Goal: Task Accomplishment & Management: Use online tool/utility

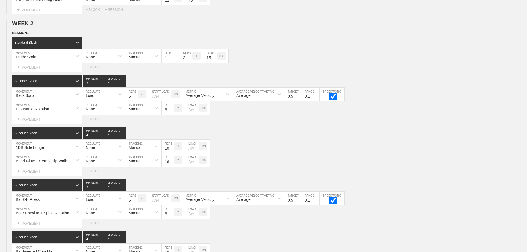
scroll to position [868, 0]
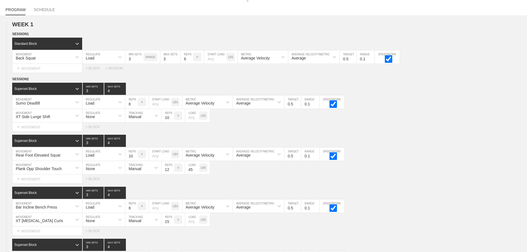
scroll to position [0, 0]
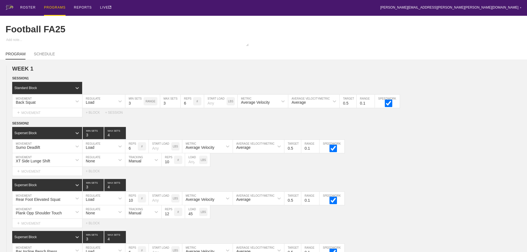
click at [56, 6] on div "PROGRAMS" at bounding box center [55, 8] width 22 height 16
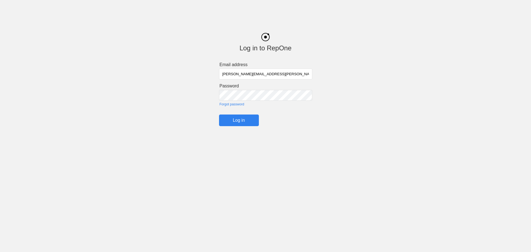
click at [238, 122] on input "Log in" at bounding box center [239, 120] width 40 height 12
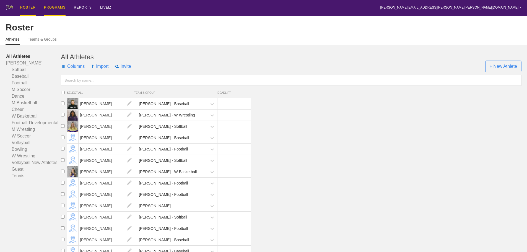
click at [52, 6] on div "PROGRAMS" at bounding box center [55, 8] width 22 height 16
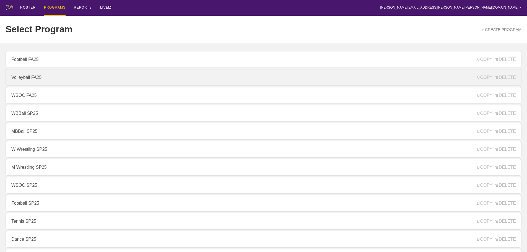
click at [26, 78] on link "Volleyball FA25" at bounding box center [264, 77] width 516 height 17
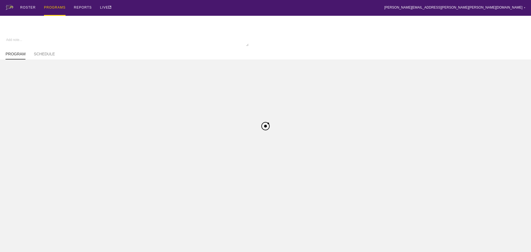
type textarea "x"
type input "Volleyball FA25"
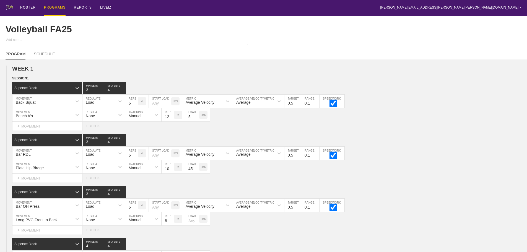
click at [153, 9] on div "ROSTER PROGRAMS REPORTS LIVE brian.ciolek@avila.edu ▼ Settings Logout" at bounding box center [264, 8] width 516 height 16
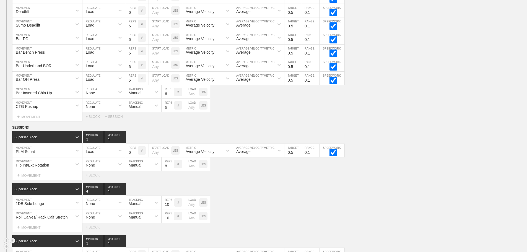
scroll to position [578, 0]
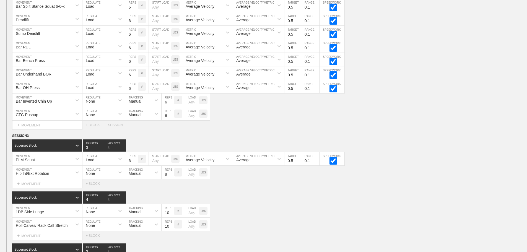
click at [424, 129] on div "Select... MOVEMENT + MOVEMENT + BLOCK + SESSION" at bounding box center [263, 125] width 527 height 9
click at [380, 166] on div "PLM Squat MOVEMENT Load REGULATE 6 REPS # START LOAD LBS Average Velocity METRI…" at bounding box center [263, 159] width 527 height 14
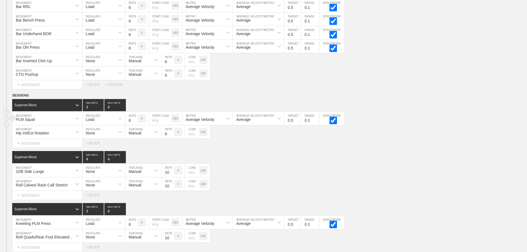
scroll to position [716, 0]
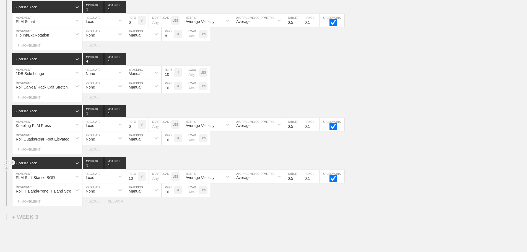
click at [399, 168] on div "Superset Block 3 MIN SETS 4 MAX SETS" at bounding box center [269, 163] width 514 height 12
click at [447, 188] on div "Roll IT Band/Prone IT Band Stretch MOVEMENT None REGULATE Manual TRACKING 10 RE…" at bounding box center [263, 190] width 527 height 14
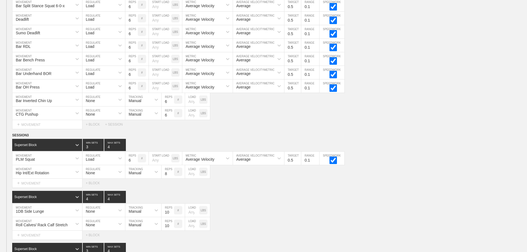
scroll to position [578, 0]
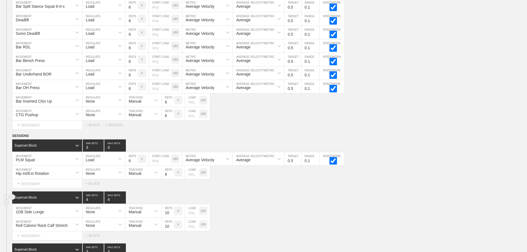
click at [422, 200] on div "Superset Block 4 MIN SETS 4 MAX SETS" at bounding box center [269, 197] width 514 height 12
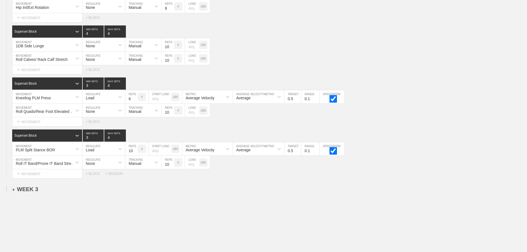
click at [34, 192] on div "+ WEEK 3" at bounding box center [25, 189] width 26 height 6
click at [30, 197] on div "+ SESSION 1" at bounding box center [22, 194] width 21 height 5
click at [45, 207] on div "+ BLOCK" at bounding box center [47, 204] width 70 height 9
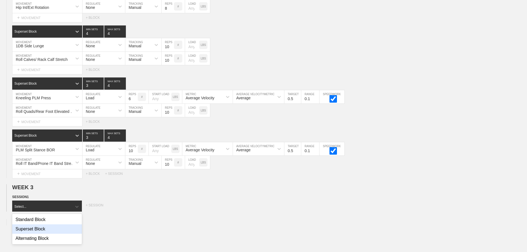
click at [38, 232] on div "Superset Block" at bounding box center [47, 228] width 70 height 9
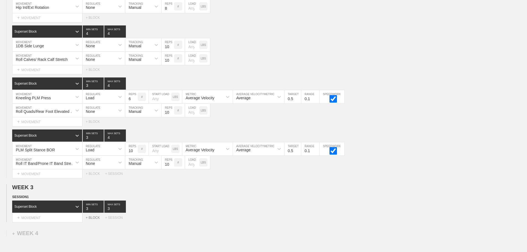
click at [94, 220] on div "+ BLOCK" at bounding box center [95, 218] width 19 height 4
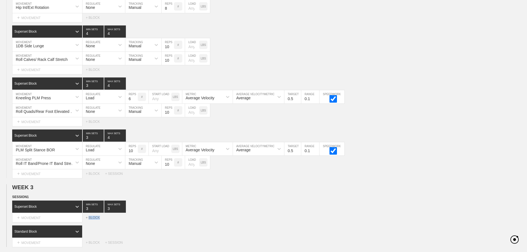
click at [94, 220] on div "+ BLOCK" at bounding box center [95, 218] width 19 height 4
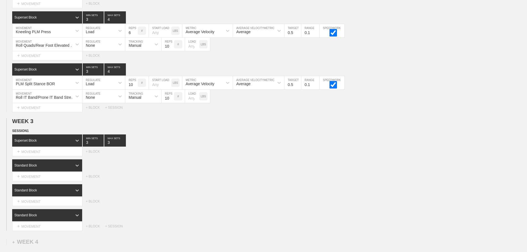
scroll to position [890, 0]
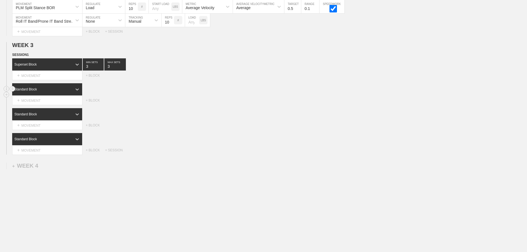
click at [67, 88] on div "Standard Block" at bounding box center [42, 89] width 60 height 5
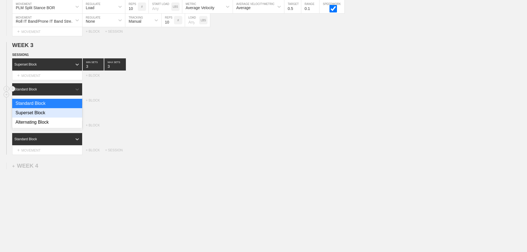
click at [43, 114] on div "Superset Block" at bounding box center [47, 112] width 70 height 9
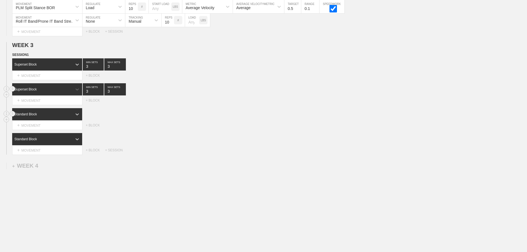
click at [67, 117] on div "Standard Block" at bounding box center [47, 114] width 70 height 12
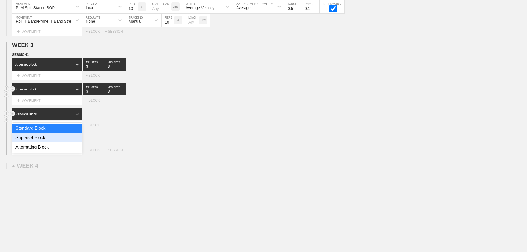
click at [43, 140] on div "Superset Block" at bounding box center [47, 137] width 70 height 9
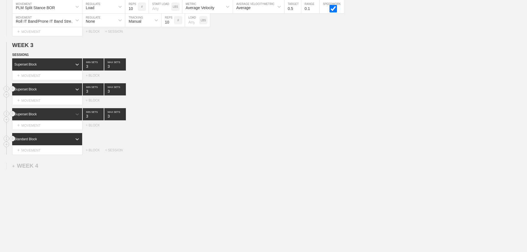
click at [69, 141] on div "Standard Block" at bounding box center [42, 139] width 60 height 5
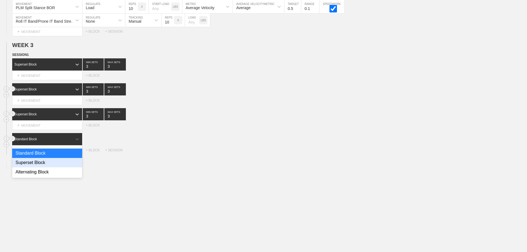
click at [45, 164] on div "Superset Block" at bounding box center [47, 162] width 70 height 9
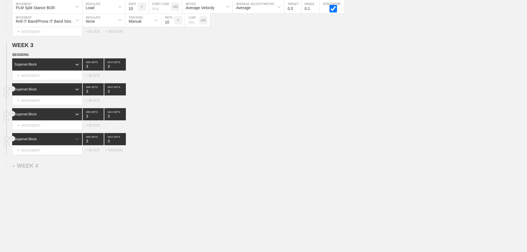
type input "4"
click at [123, 65] on input "4" at bounding box center [115, 64] width 22 height 12
type input "4"
click at [122, 89] on input "4" at bounding box center [115, 89] width 22 height 12
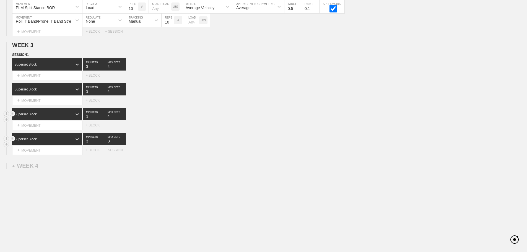
type input "4"
click at [123, 115] on input "4" at bounding box center [115, 114] width 22 height 12
type input "4"
click at [123, 140] on input "4" at bounding box center [115, 139] width 22 height 12
click at [181, 143] on div "Superset Block 3 MIN SETS 4 MAX SETS" at bounding box center [269, 139] width 514 height 12
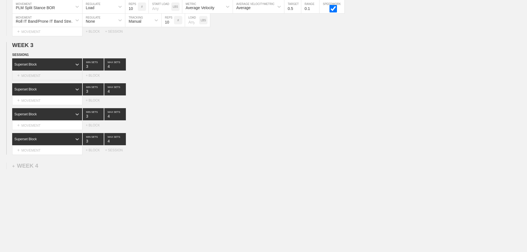
click at [36, 77] on div "+ MOVEMENT" at bounding box center [47, 75] width 70 height 9
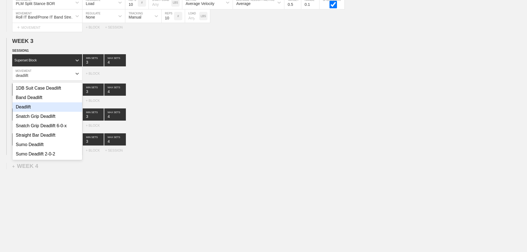
click at [25, 112] on div "Deadlift" at bounding box center [47, 106] width 70 height 9
type input "deadlift"
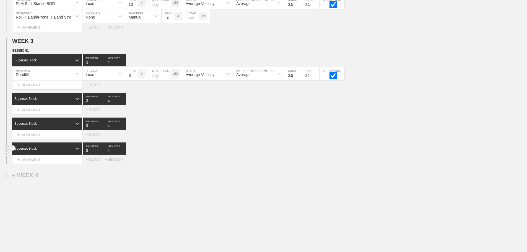
click at [349, 155] on div "Superset Block 3 MIN SETS 4 MAX SETS" at bounding box center [269, 148] width 514 height 12
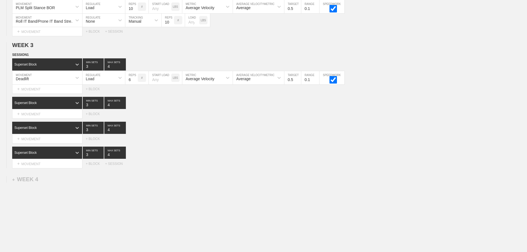
scroll to position [904, 0]
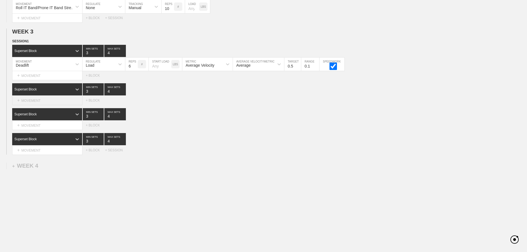
click at [49, 100] on div "+ MOVEMENT" at bounding box center [47, 100] width 70 height 9
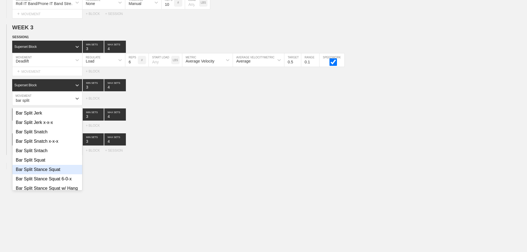
click at [54, 173] on div "Bar Split Stance Squat" at bounding box center [47, 169] width 70 height 9
type input "bar split"
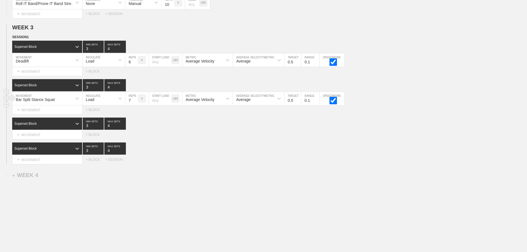
click at [134, 103] on input "7" at bounding box center [131, 98] width 12 height 13
click at [134, 103] on input "8" at bounding box center [131, 98] width 12 height 13
click at [134, 103] on input "9" at bounding box center [131, 98] width 12 height 13
type input "10"
click at [134, 103] on input "10" at bounding box center [131, 98] width 12 height 13
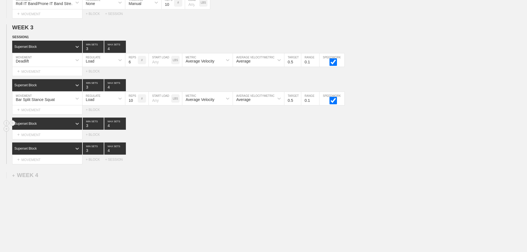
click at [169, 128] on div "Superset Block 3 MIN SETS 4 MAX SETS" at bounding box center [269, 123] width 514 height 12
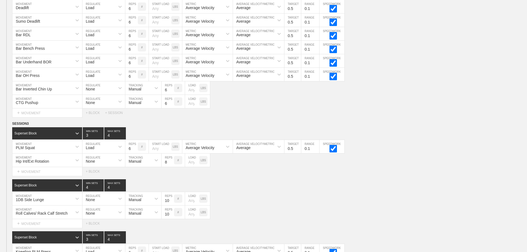
scroll to position [683, 0]
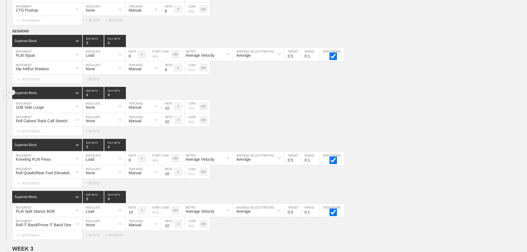
click at [419, 98] on div "Superset Block 4 MIN SETS 4 MAX SETS" at bounding box center [269, 93] width 514 height 12
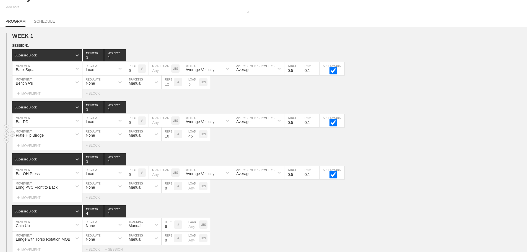
click at [444, 141] on div "Plate Hip Birdge MOVEMENT None REGULATE Manual TRACKING 10 REPS # 45 LOAD LBS" at bounding box center [263, 134] width 527 height 14
click at [338, 17] on div "PROGRAM SCHEDULE" at bounding box center [264, 21] width 516 height 12
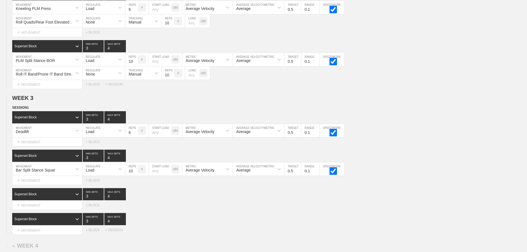
scroll to position [917, 0]
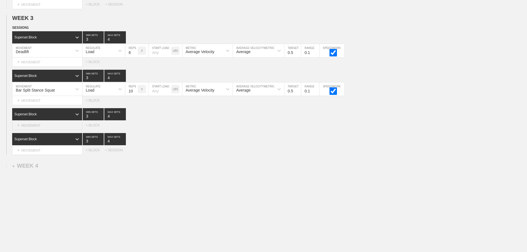
click at [49, 124] on div "+ MOVEMENT" at bounding box center [47, 125] width 70 height 9
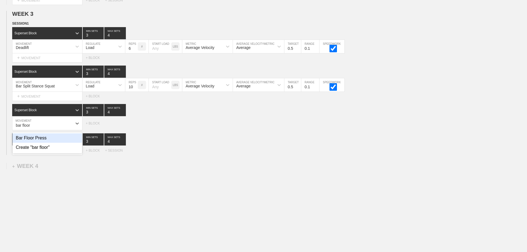
click at [44, 143] on div "Bar Floor Press" at bounding box center [47, 137] width 70 height 9
type input "bar floor"
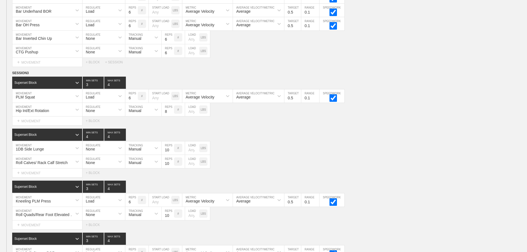
scroll to position [862, 0]
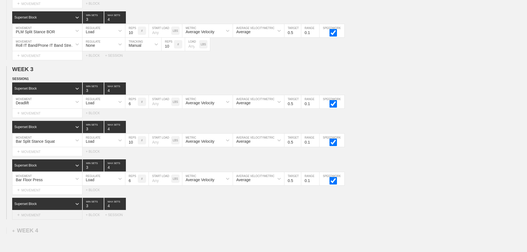
click at [37, 218] on div "+ MOVEMENT" at bounding box center [47, 214] width 70 height 9
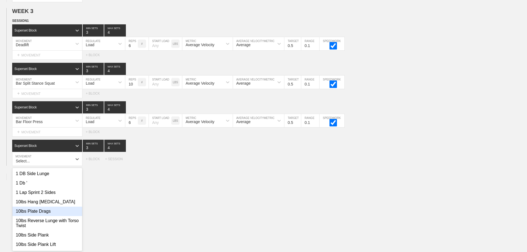
scroll to position [925, 0]
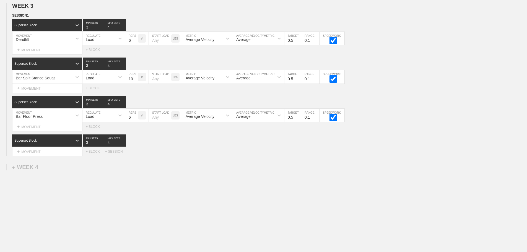
click at [44, 156] on div "+ MOVEMENT" at bounding box center [47, 151] width 70 height 9
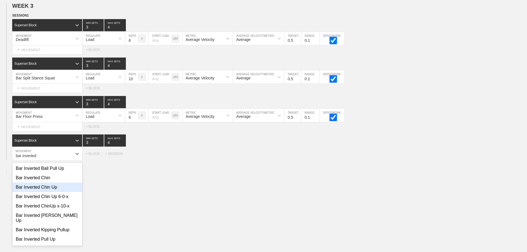
click at [43, 192] on div "Bar Inverted Chin Up" at bounding box center [47, 186] width 70 height 9
type input "bar inverted"
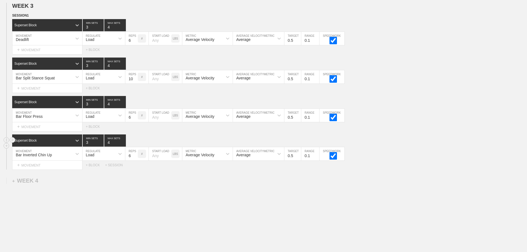
click at [101, 144] on input "3" at bounding box center [93, 140] width 21 height 12
type input "4"
click at [101, 146] on input "4" at bounding box center [93, 140] width 21 height 12
click at [101, 158] on div "Load" at bounding box center [98, 153] width 33 height 9
click at [93, 172] on div "None" at bounding box center [103, 168] width 43 height 9
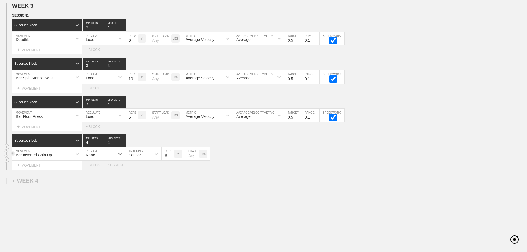
click at [137, 157] on div "Sensor" at bounding box center [135, 155] width 12 height 4
click at [139, 182] on div "Manual" at bounding box center [143, 177] width 36 height 9
click at [170, 158] on input "7" at bounding box center [167, 153] width 12 height 13
click at [171, 158] on input "8" at bounding box center [167, 153] width 12 height 13
click at [171, 158] on input "9" at bounding box center [167, 153] width 12 height 13
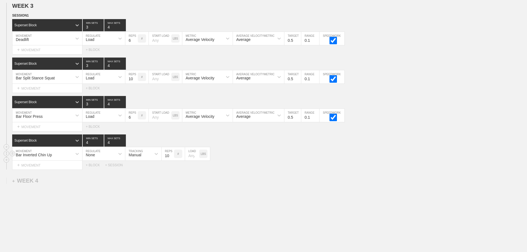
click at [171, 158] on input "10" at bounding box center [167, 153] width 12 height 13
click at [270, 166] on div "Select... MOVEMENT + MOVEMENT + BLOCK + SESSION" at bounding box center [263, 165] width 527 height 9
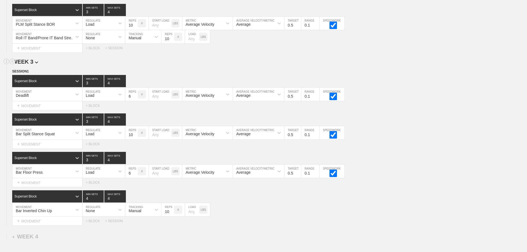
scroll to position [944, 0]
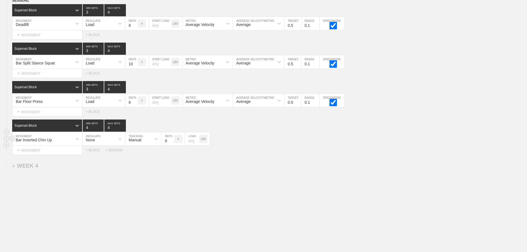
click at [171, 142] on input "9" at bounding box center [167, 138] width 12 height 13
click at [171, 142] on input "8" at bounding box center [167, 138] width 12 height 13
click at [171, 142] on input "7" at bounding box center [167, 138] width 12 height 13
type input "6"
click at [171, 142] on input "6" at bounding box center [167, 138] width 12 height 13
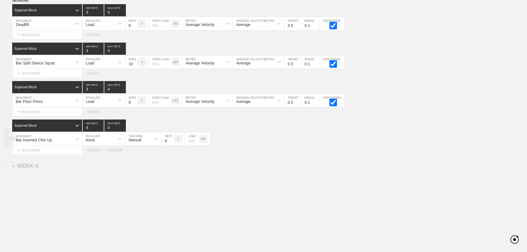
click at [305, 141] on div "Bar Inverted Chin Up MOVEMENT None REGULATE Manual TRACKING 6 REPS # LOAD LBS" at bounding box center [263, 139] width 527 height 14
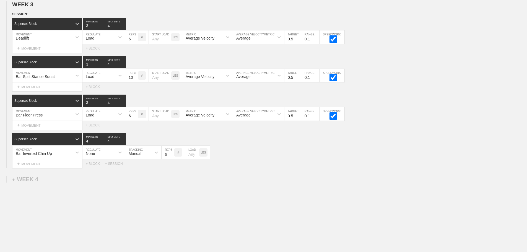
scroll to position [917, 0]
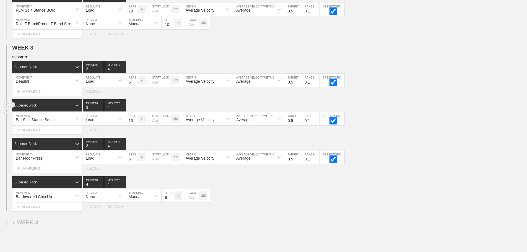
scroll to position [944, 0]
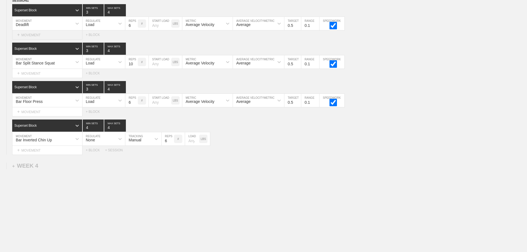
click at [31, 35] on div "+ MOVEMENT" at bounding box center [47, 34] width 70 height 9
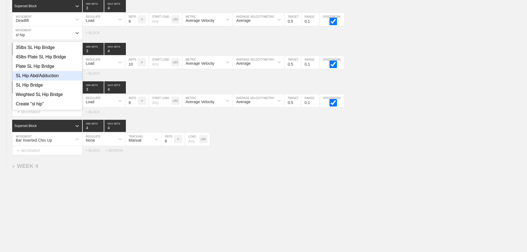
click at [43, 78] on div "SL Hip Abd/Adduction" at bounding box center [47, 75] width 70 height 9
type input "sl hip"
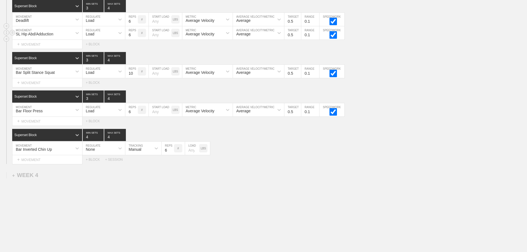
click at [97, 35] on div "Load" at bounding box center [98, 32] width 33 height 9
drag, startPoint x: 92, startPoint y: 51, endPoint x: 96, endPoint y: 51, distance: 4.2
click at [93, 51] on div "None" at bounding box center [103, 47] width 43 height 9
click at [134, 36] on div "Sensor" at bounding box center [135, 34] width 12 height 4
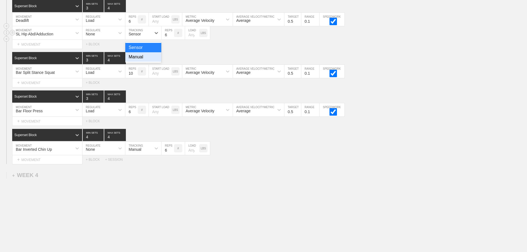
click at [140, 61] on div "Manual" at bounding box center [143, 56] width 36 height 9
click at [171, 38] on input "7" at bounding box center [167, 32] width 12 height 13
click at [171, 38] on input "8" at bounding box center [167, 32] width 12 height 13
click at [171, 38] on input "9" at bounding box center [167, 32] width 12 height 13
type input "10"
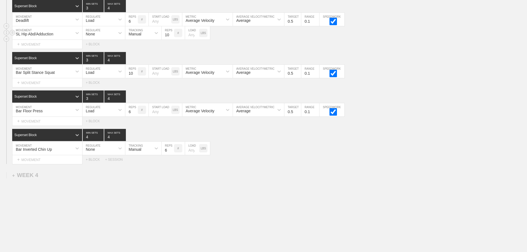
click at [171, 38] on input "10" at bounding box center [167, 32] width 12 height 13
click at [282, 160] on div "Select... MOVEMENT + MOVEMENT + BLOCK + SESSION" at bounding box center [263, 159] width 527 height 9
click at [40, 87] on div "+ MOVEMENT" at bounding box center [47, 82] width 70 height 9
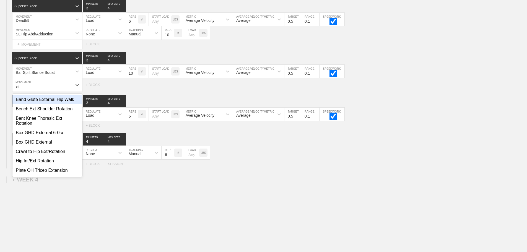
type input "x"
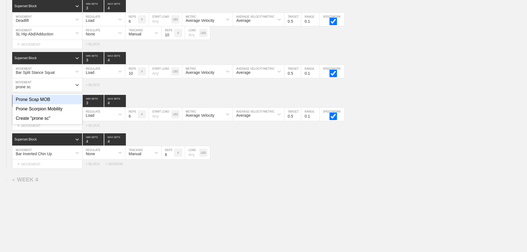
click at [41, 101] on div "Prone Scap MOB" at bounding box center [47, 99] width 70 height 9
type input "prone sc"
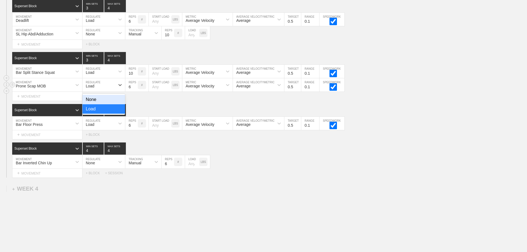
click at [95, 90] on div "Load" at bounding box center [98, 84] width 33 height 9
click at [93, 103] on div "None" at bounding box center [103, 99] width 43 height 9
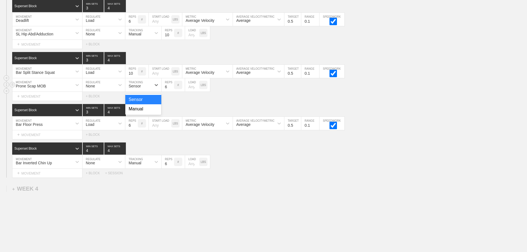
click at [144, 89] on div "Sensor" at bounding box center [138, 84] width 26 height 9
click at [138, 114] on div "Manual" at bounding box center [143, 108] width 36 height 9
click at [171, 89] on input "7" at bounding box center [167, 84] width 12 height 13
click at [171, 89] on input "8" at bounding box center [167, 84] width 12 height 13
click at [171, 89] on input "9" at bounding box center [167, 84] width 12 height 13
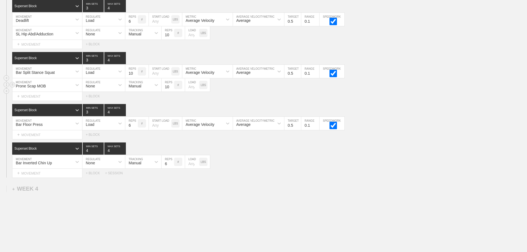
type input "10"
click at [171, 89] on input "10" at bounding box center [167, 84] width 12 height 13
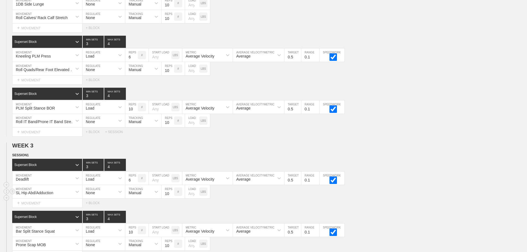
click at [432, 195] on div "SL Hip Abd/Adduction MOVEMENT None REGULATE Manual TRACKING 10 REPS # LOAD LBS" at bounding box center [263, 192] width 527 height 14
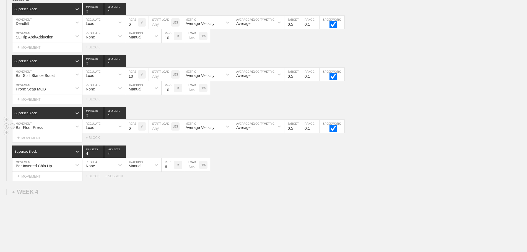
scroll to position [971, 0]
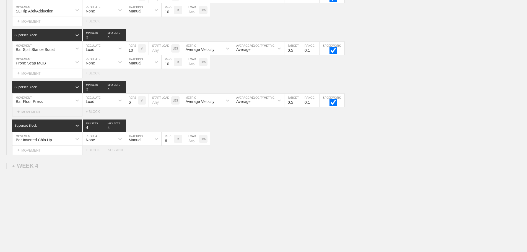
click at [38, 113] on div "+ MOVEMENT" at bounding box center [47, 111] width 70 height 9
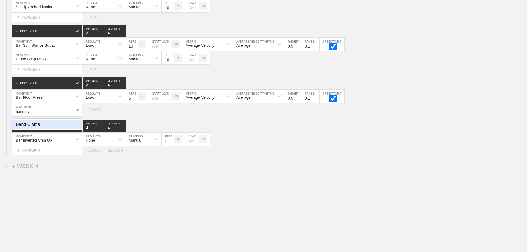
click at [33, 128] on div "Band Clams" at bounding box center [47, 124] width 70 height 9
type input "band clams"
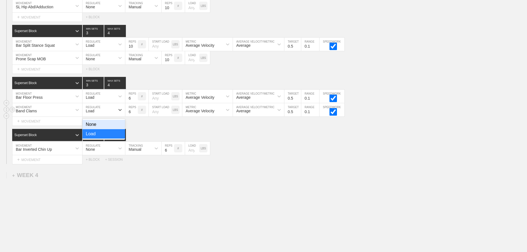
click at [91, 113] on div "Load" at bounding box center [98, 109] width 33 height 9
click at [93, 128] on div "None" at bounding box center [103, 124] width 43 height 9
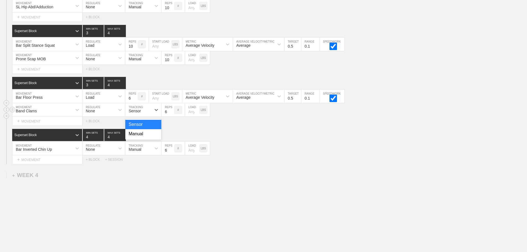
click at [139, 113] on div "Sensor" at bounding box center [135, 111] width 12 height 4
click at [140, 139] on div "Manual" at bounding box center [143, 133] width 36 height 9
click at [171, 114] on input "7" at bounding box center [167, 109] width 12 height 13
click at [171, 114] on input "8" at bounding box center [167, 109] width 12 height 13
click at [171, 114] on input "9" at bounding box center [167, 109] width 12 height 13
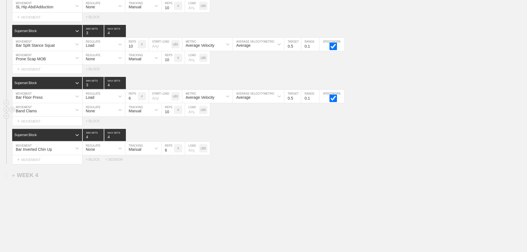
type input "10"
click at [171, 114] on input "10" at bounding box center [167, 109] width 12 height 13
click at [273, 145] on div "Superset Block 4 MIN SETS 4 MAX SETS DUPLICATE INSERT MOVEMENT AFTER DELETE Bar…" at bounding box center [263, 146] width 527 height 35
click at [32, 164] on div "+ MOVEMENT" at bounding box center [47, 159] width 70 height 9
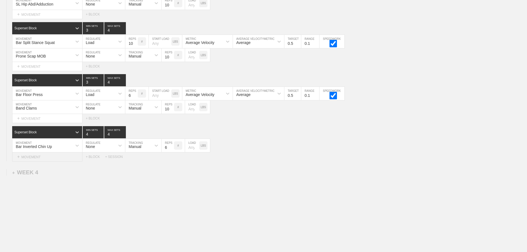
scroll to position [979, 0]
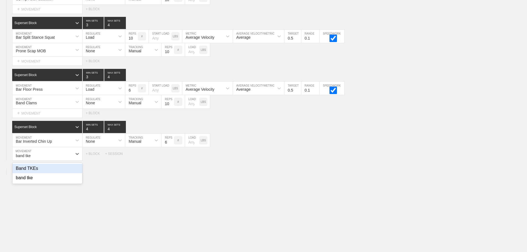
click at [37, 172] on div "Band TKEs" at bounding box center [47, 168] width 70 height 9
type input "band tke"
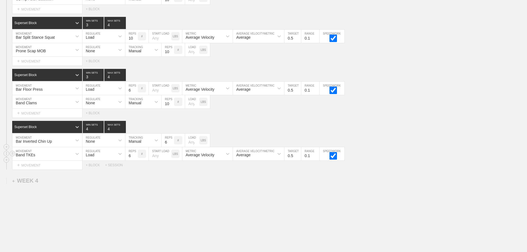
click at [96, 158] on div "Load" at bounding box center [98, 153] width 33 height 9
click at [97, 173] on div "None" at bounding box center [103, 168] width 43 height 9
click at [140, 157] on div "Sensor" at bounding box center [135, 155] width 12 height 4
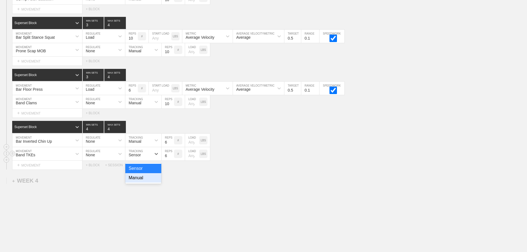
click at [139, 182] on div "Manual" at bounding box center [143, 177] width 36 height 9
click at [171, 158] on input "7" at bounding box center [167, 153] width 12 height 13
click at [171, 158] on input "8" at bounding box center [167, 153] width 12 height 13
click at [171, 158] on input "9" at bounding box center [167, 153] width 12 height 13
type input "10"
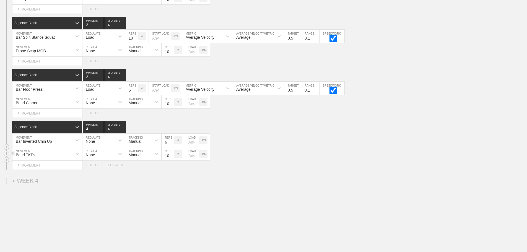
click at [171, 158] on input "10" at bounding box center [167, 153] width 12 height 13
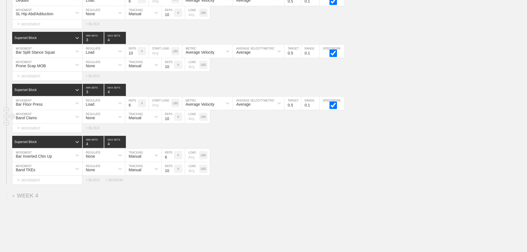
scroll to position [999, 0]
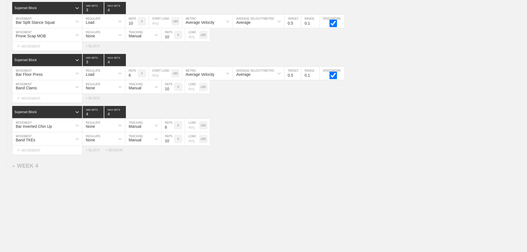
click at [54, 35] on div "Prone Scap MOB" at bounding box center [42, 34] width 60 height 9
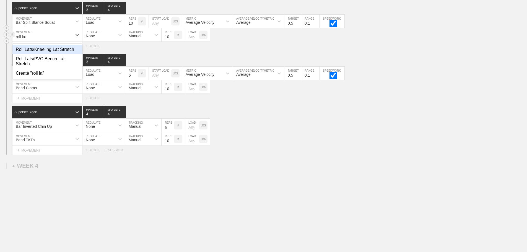
type input "roll lats"
click at [52, 49] on div "Roll Lats/Kneeling Lat Stretch" at bounding box center [47, 49] width 70 height 9
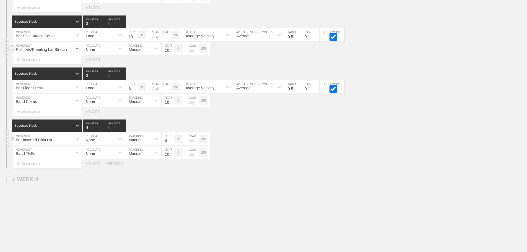
click at [305, 132] on div "Superset Block 4 MIN SETS 4 MAX SETS DUPLICATE INSERT MOVEMENT AFTER DELETE Bar…" at bounding box center [263, 143] width 527 height 49
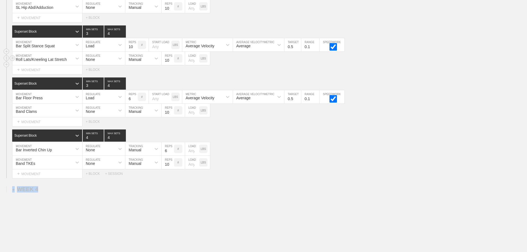
click at [284, 174] on div "Select... MOVEMENT + MOVEMENT + BLOCK + SESSION" at bounding box center [263, 173] width 527 height 9
click at [298, 178] on div "Select... MOVEMENT + MOVEMENT + BLOCK + SESSION" at bounding box center [263, 173] width 527 height 9
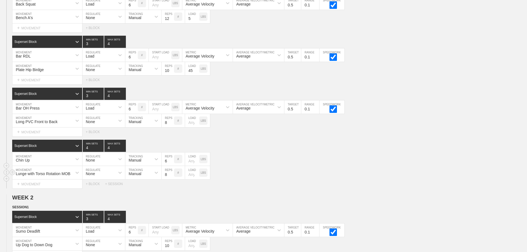
click at [414, 174] on div "Lunge with Torso Rotation MOB MOVEMENT None REGULATE Manual TRACKING 8 REPS # L…" at bounding box center [263, 173] width 527 height 14
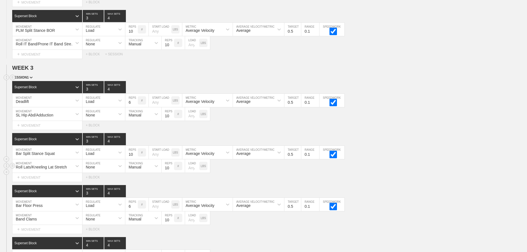
scroll to position [983, 0]
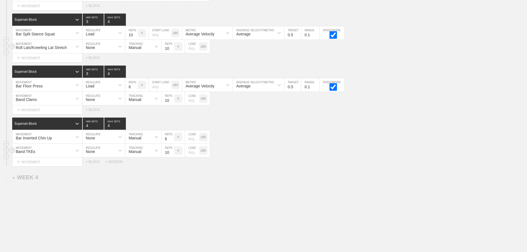
click at [59, 155] on div "Band TKEs" at bounding box center [42, 150] width 60 height 9
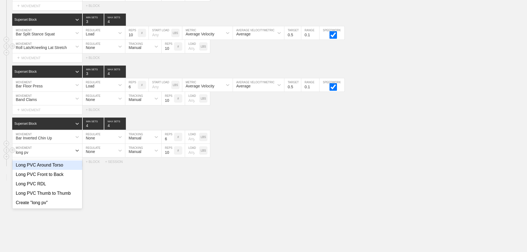
type input "long pvc"
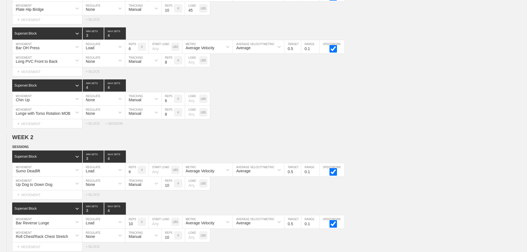
scroll to position [999, 0]
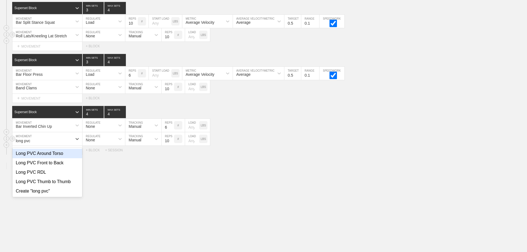
click at [53, 156] on div "Long PVC Around Torso" at bounding box center [47, 153] width 70 height 9
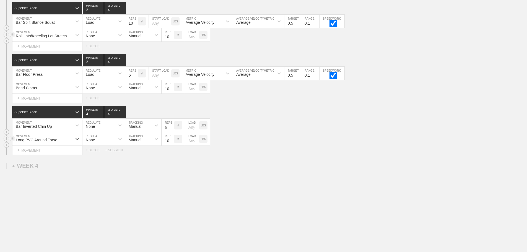
click at [314, 153] on div "Select... MOVEMENT + MOVEMENT + BLOCK + SESSION" at bounding box center [263, 150] width 527 height 9
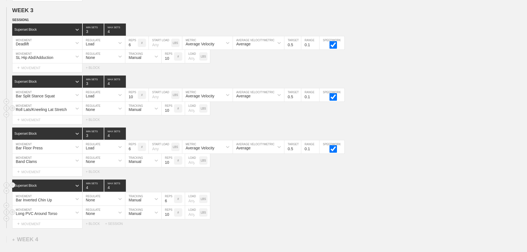
scroll to position [888, 0]
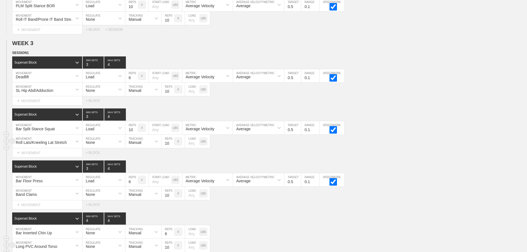
click at [387, 112] on div "SESSION 1 Superset Block 3 MIN SETS 4 MAX SETS DUPLICATE INSERT MOVEMENT AFTER …" at bounding box center [263, 155] width 527 height 211
click at [387, 96] on div "SL Hip Abd/Adduction MOVEMENT None REGULATE Manual TRACKING 10 REPS # LOAD LBS" at bounding box center [263, 90] width 527 height 14
click at [408, 163] on div "SESSION 1 Superset Block 3 MIN SETS 4 MAX SETS DUPLICATE INSERT MOVEMENT AFTER …" at bounding box center [263, 155] width 527 height 211
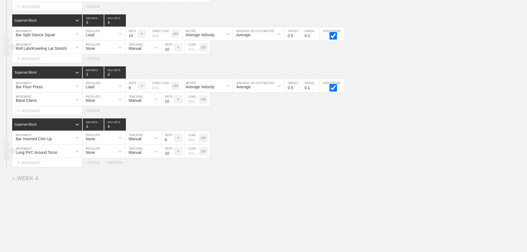
scroll to position [999, 0]
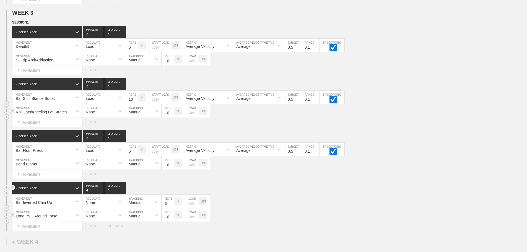
scroll to position [916, 0]
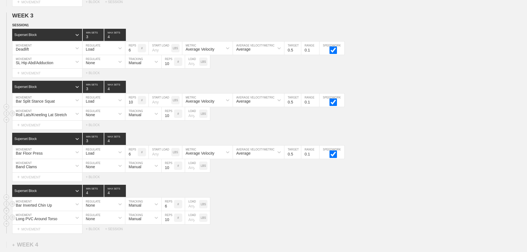
click at [304, 208] on div "Bar Inverted Chin Up MOVEMENT None REGULATE Manual TRACKING 6 REPS # LOAD LBS" at bounding box center [263, 204] width 527 height 14
click at [265, 211] on div "Bar Inverted Chin Up MOVEMENT None REGULATE Manual TRACKING 6 REPS # LOAD LBS" at bounding box center [263, 204] width 527 height 14
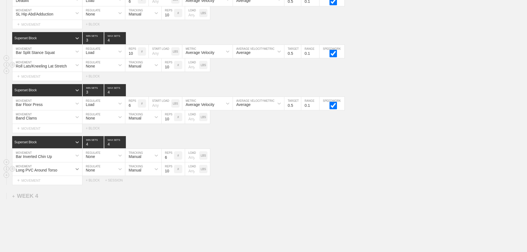
click at [73, 176] on div "Long PVC Around Torso" at bounding box center [47, 168] width 70 height 13
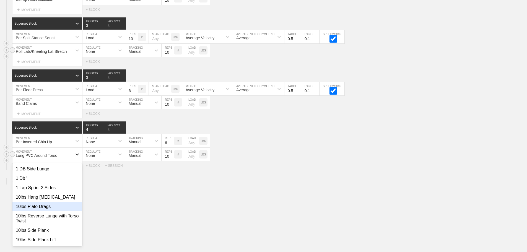
scroll to position [979, 0]
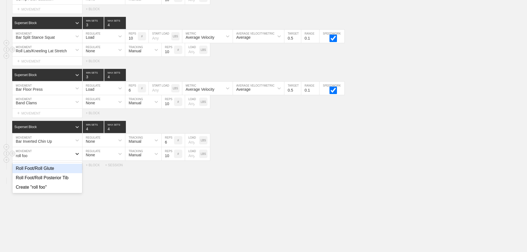
type input "roll foot"
click at [48, 179] on div "Roll Foot/Roll Posterior Tib" at bounding box center [47, 177] width 70 height 9
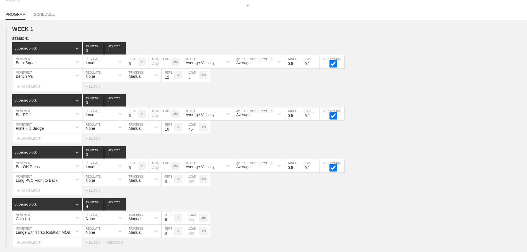
scroll to position [0, 0]
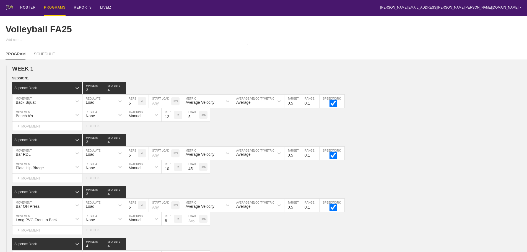
click at [136, 6] on div "ROSTER PROGRAMS REPORTS LIVE brian.ciolek@avila.edu ▼ Settings Logout" at bounding box center [264, 8] width 516 height 16
